Goal: Task Accomplishment & Management: Manage account settings

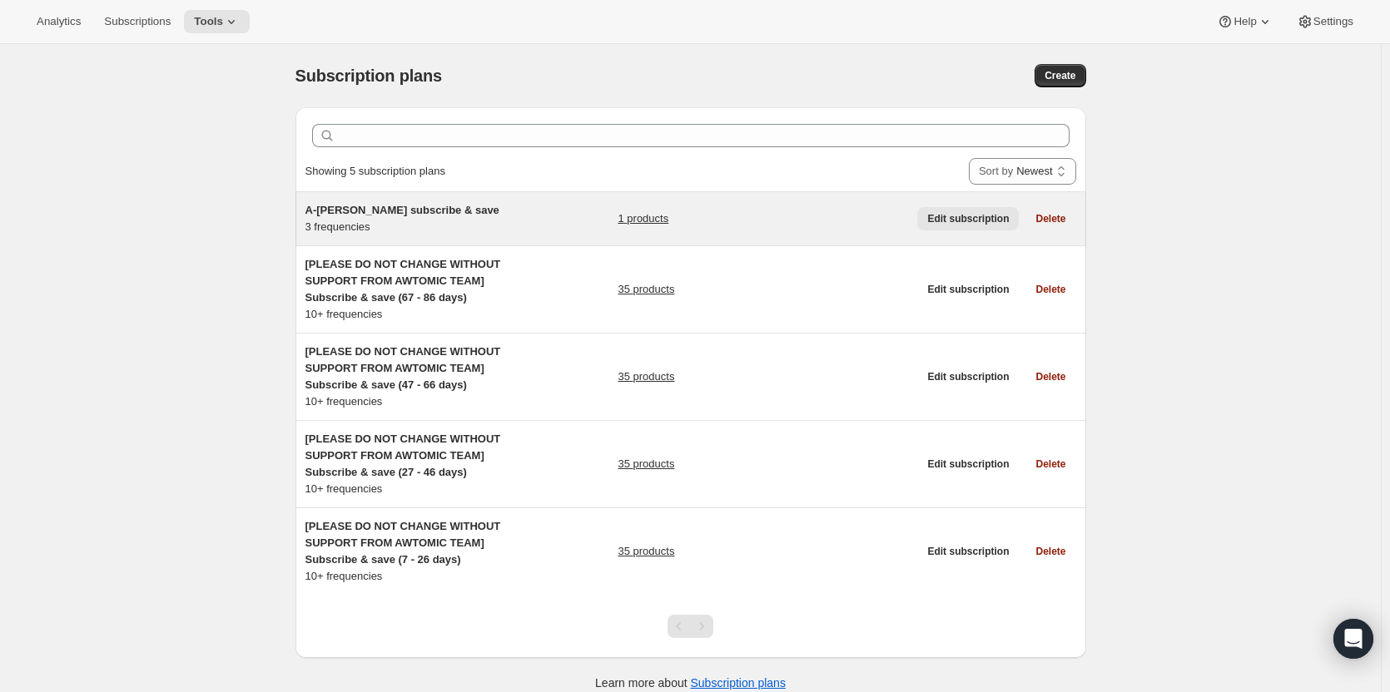
click at [981, 219] on span "Edit subscription" at bounding box center [968, 218] width 82 height 13
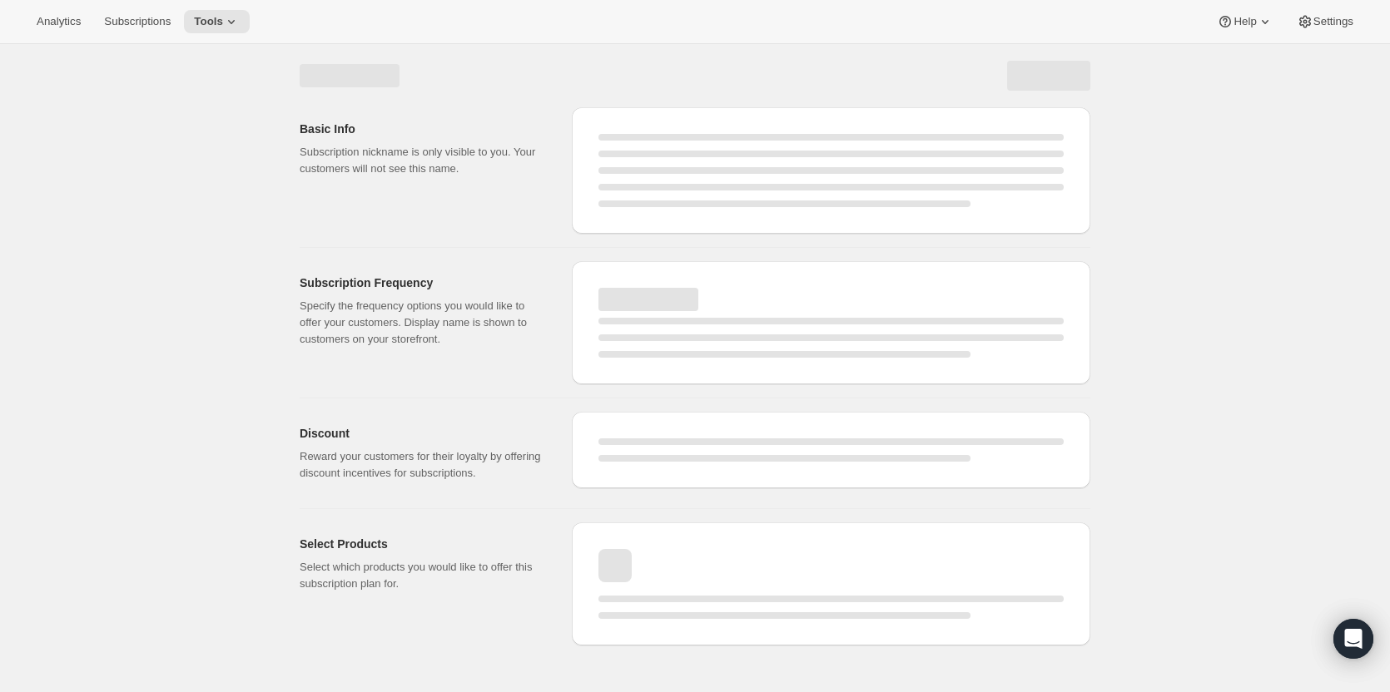
select select "WEEK"
select select "MONTH"
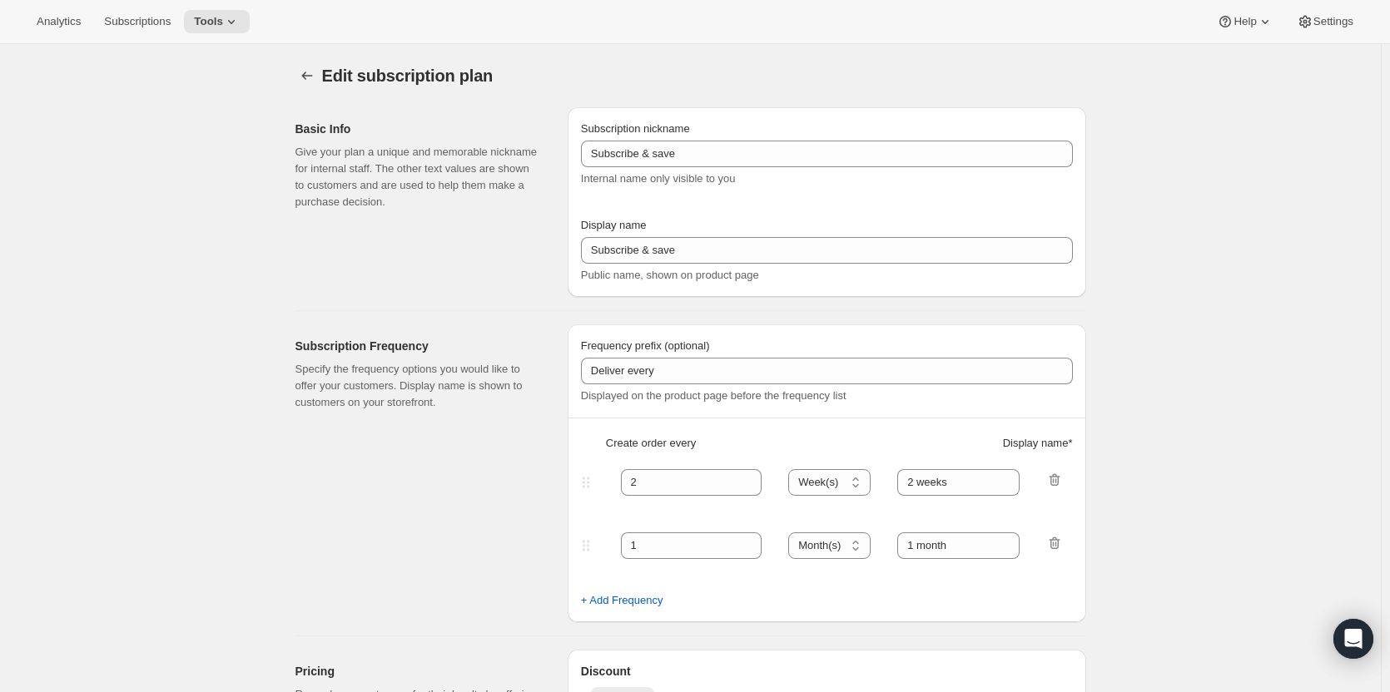
select select "MONTH"
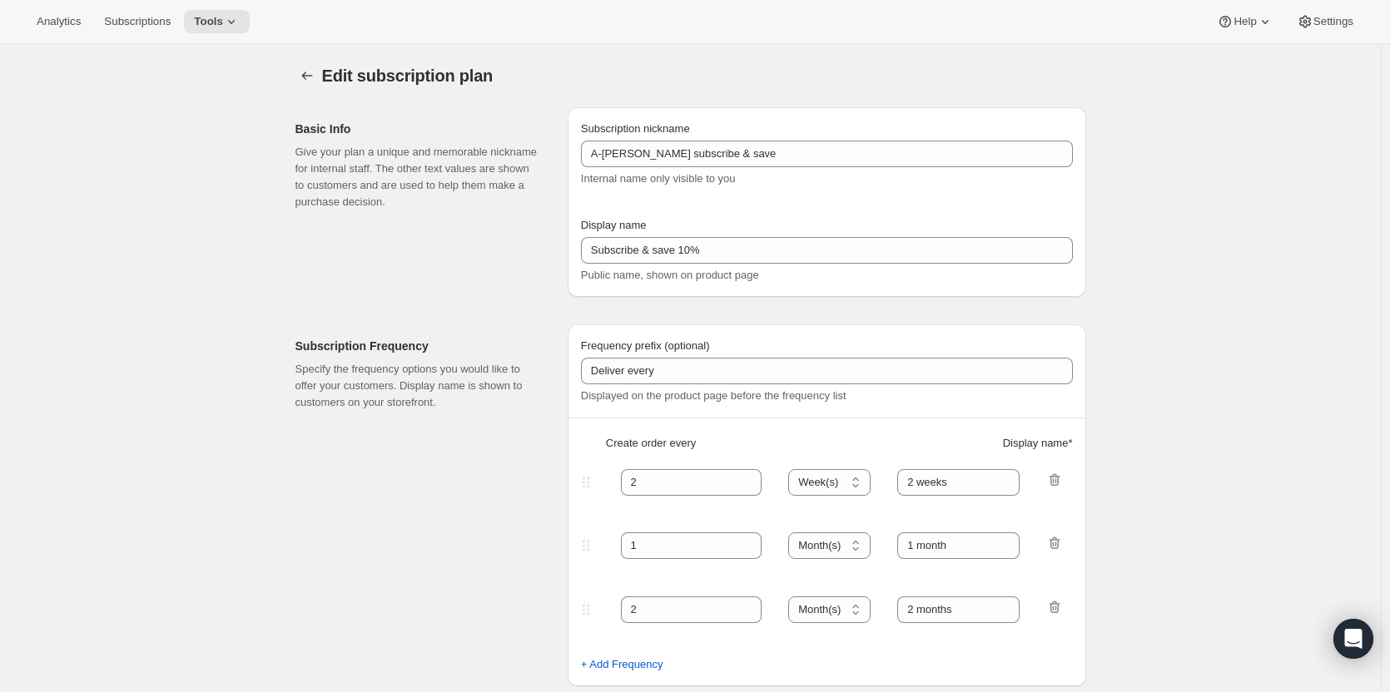
type input "A-[PERSON_NAME] subscribe & save"
type input "Subscribe & save 10%"
type input "10"
click at [139, 25] on span "Subscriptions" at bounding box center [137, 21] width 67 height 13
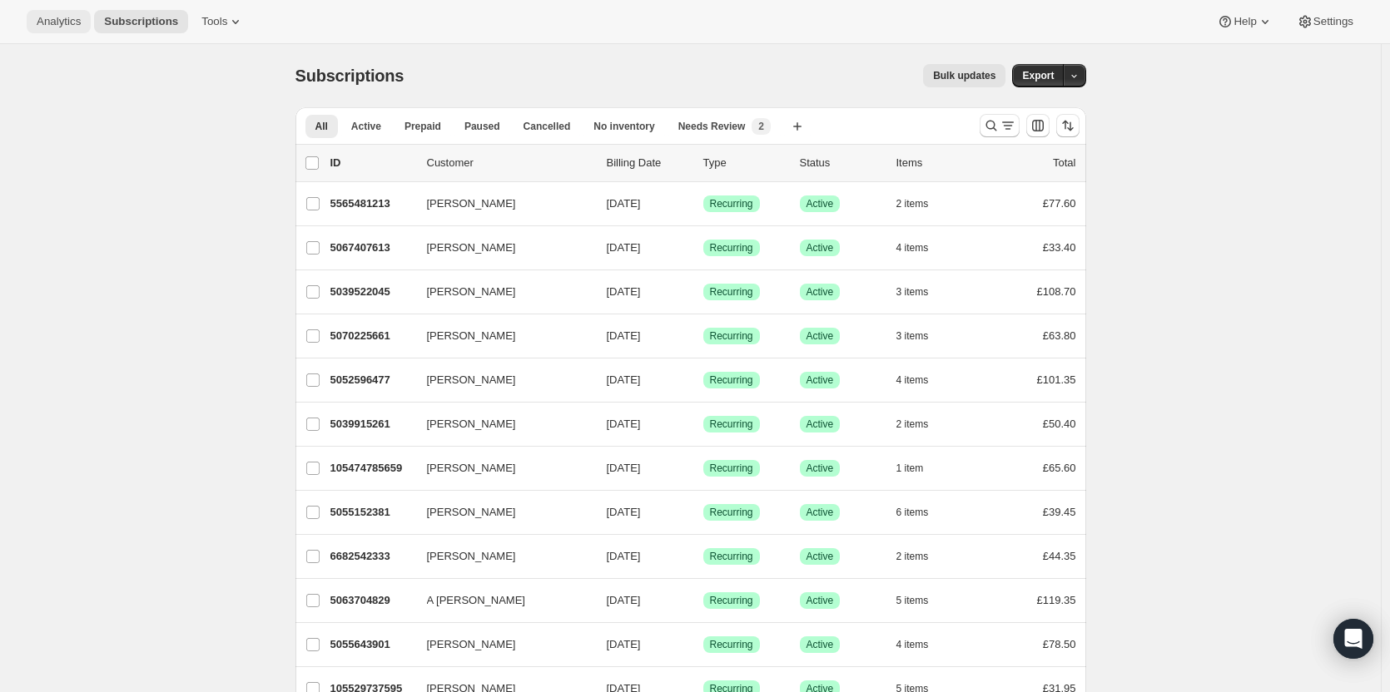
click at [62, 29] on button "Analytics" at bounding box center [59, 21] width 64 height 23
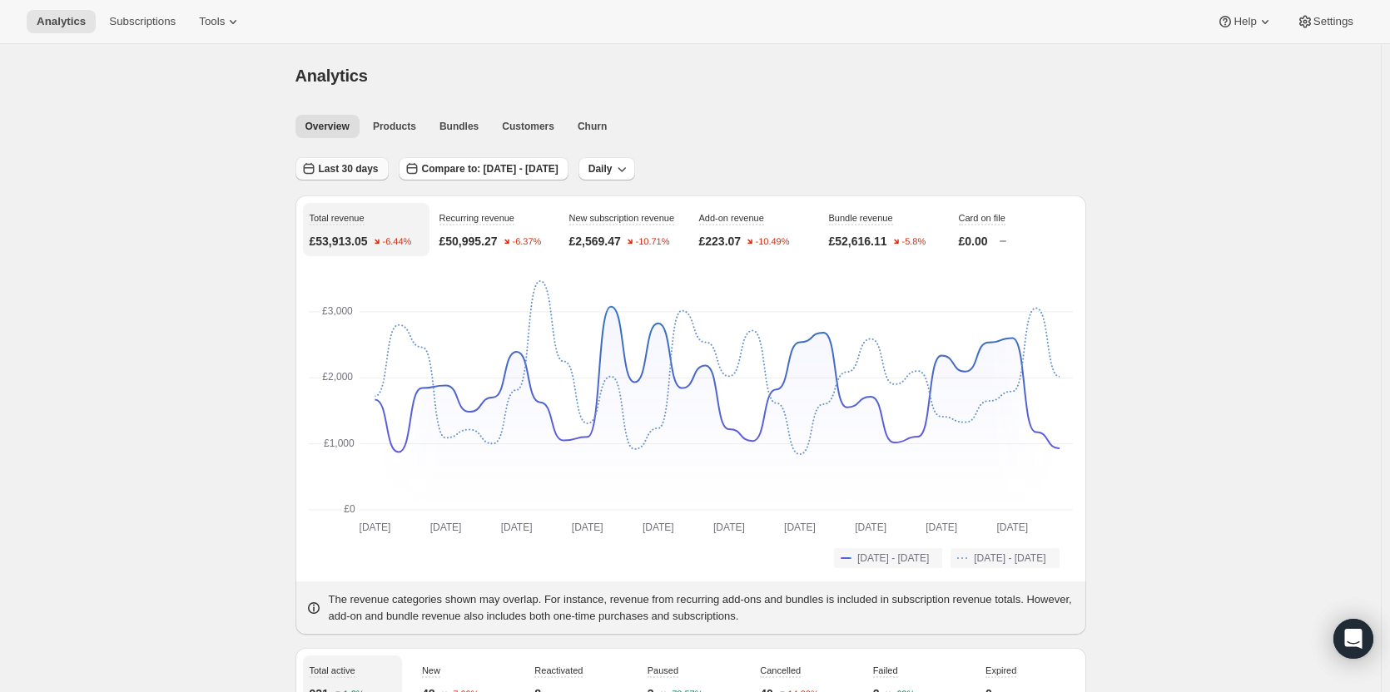
click at [314, 163] on icon "button" at bounding box center [308, 169] width 17 height 17
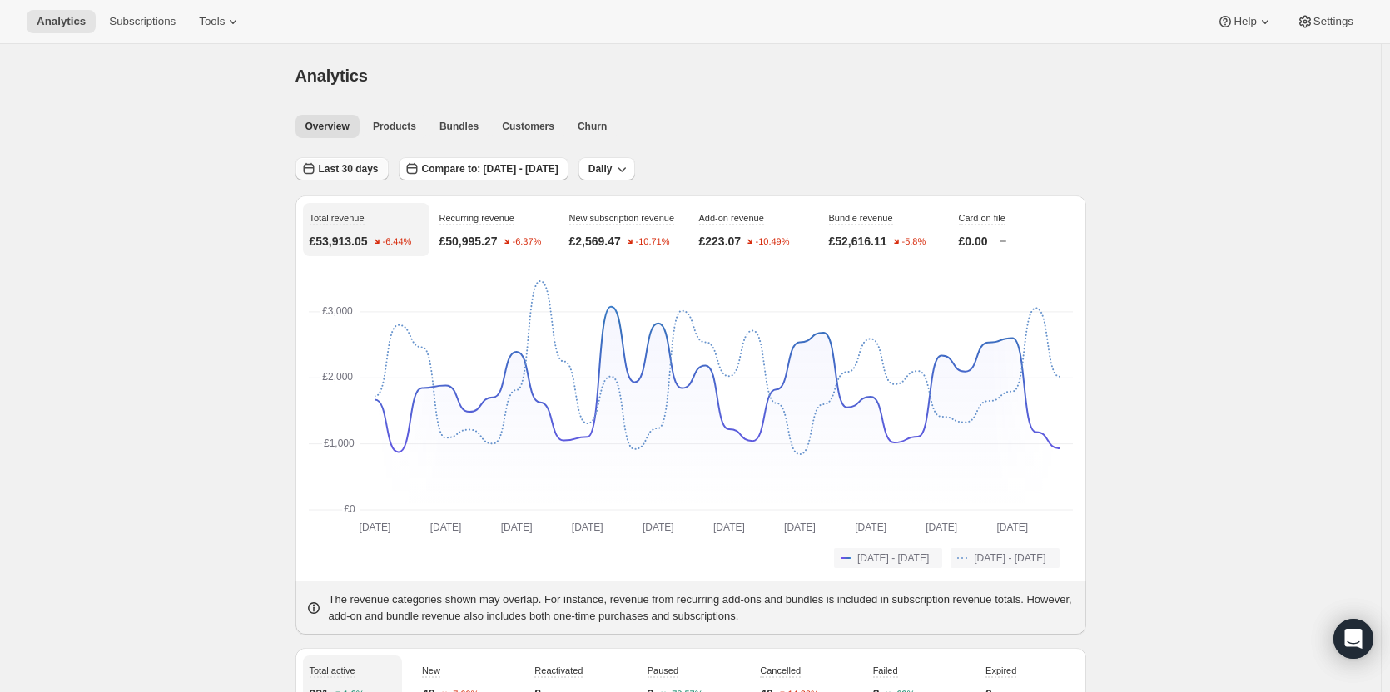
click at [360, 164] on span "Last 30 days" at bounding box center [349, 168] width 60 height 13
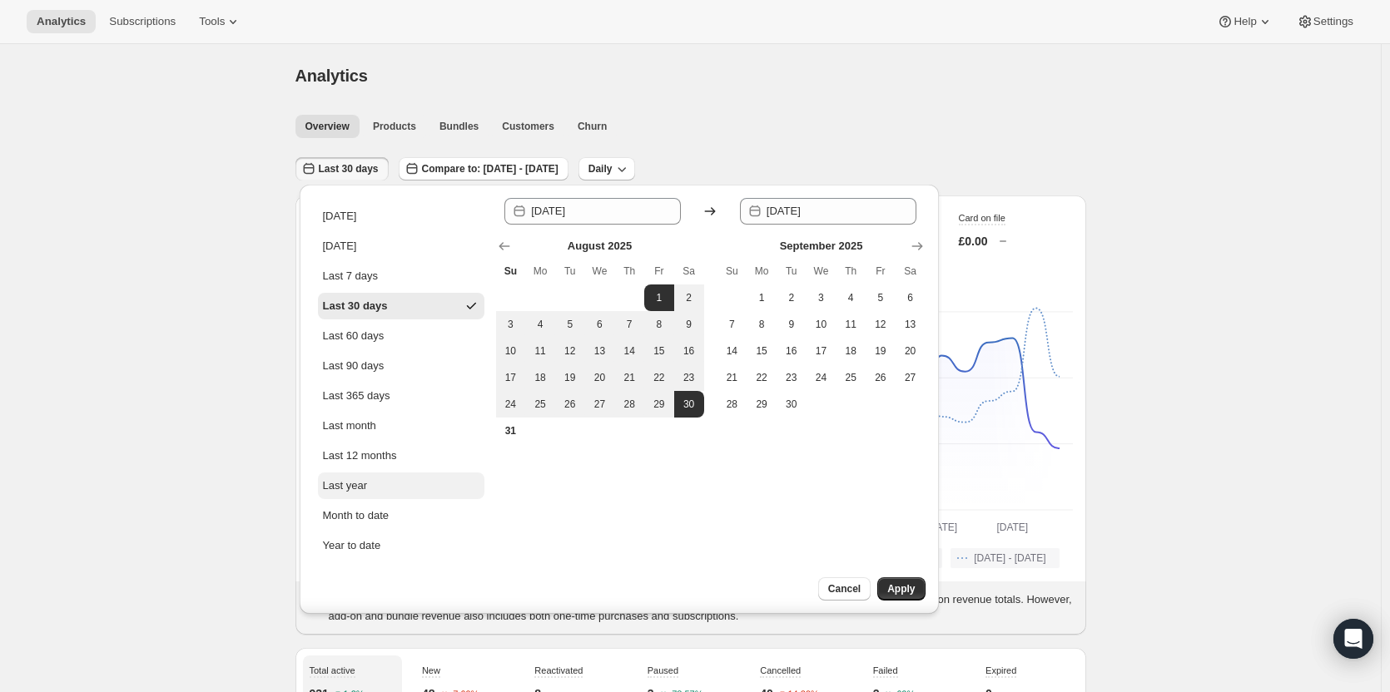
click at [373, 484] on button "Last year" at bounding box center [401, 486] width 166 height 27
type input "[DATE]"
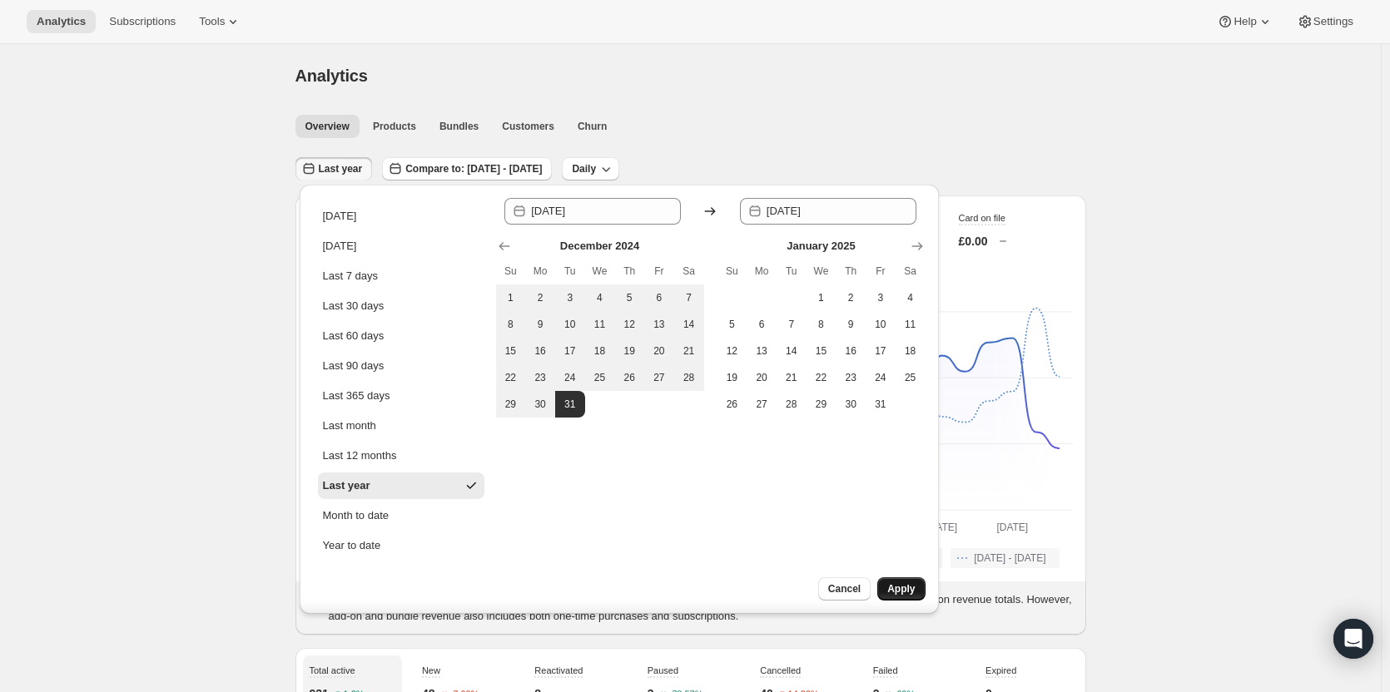
click at [909, 589] on span "Apply" at bounding box center [900, 589] width 27 height 13
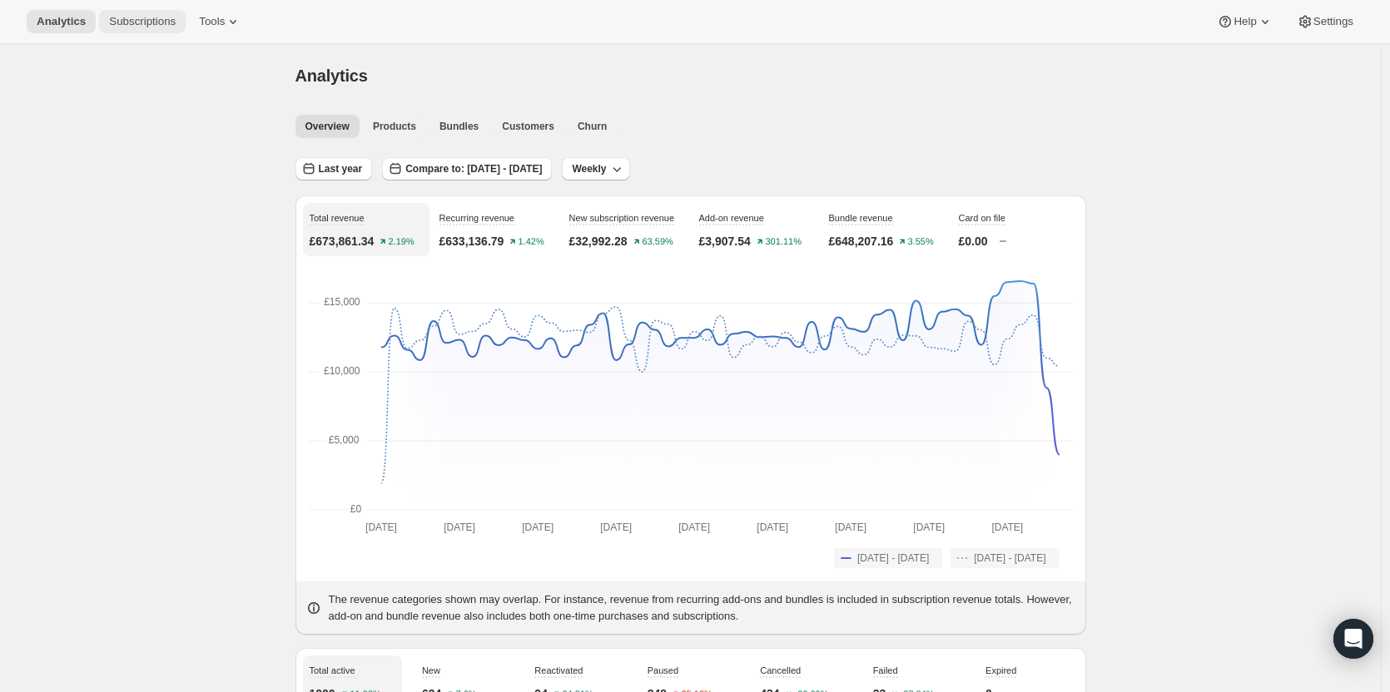
click at [130, 27] on span "Subscriptions" at bounding box center [142, 21] width 67 height 13
